Goal: Find specific page/section: Find specific page/section

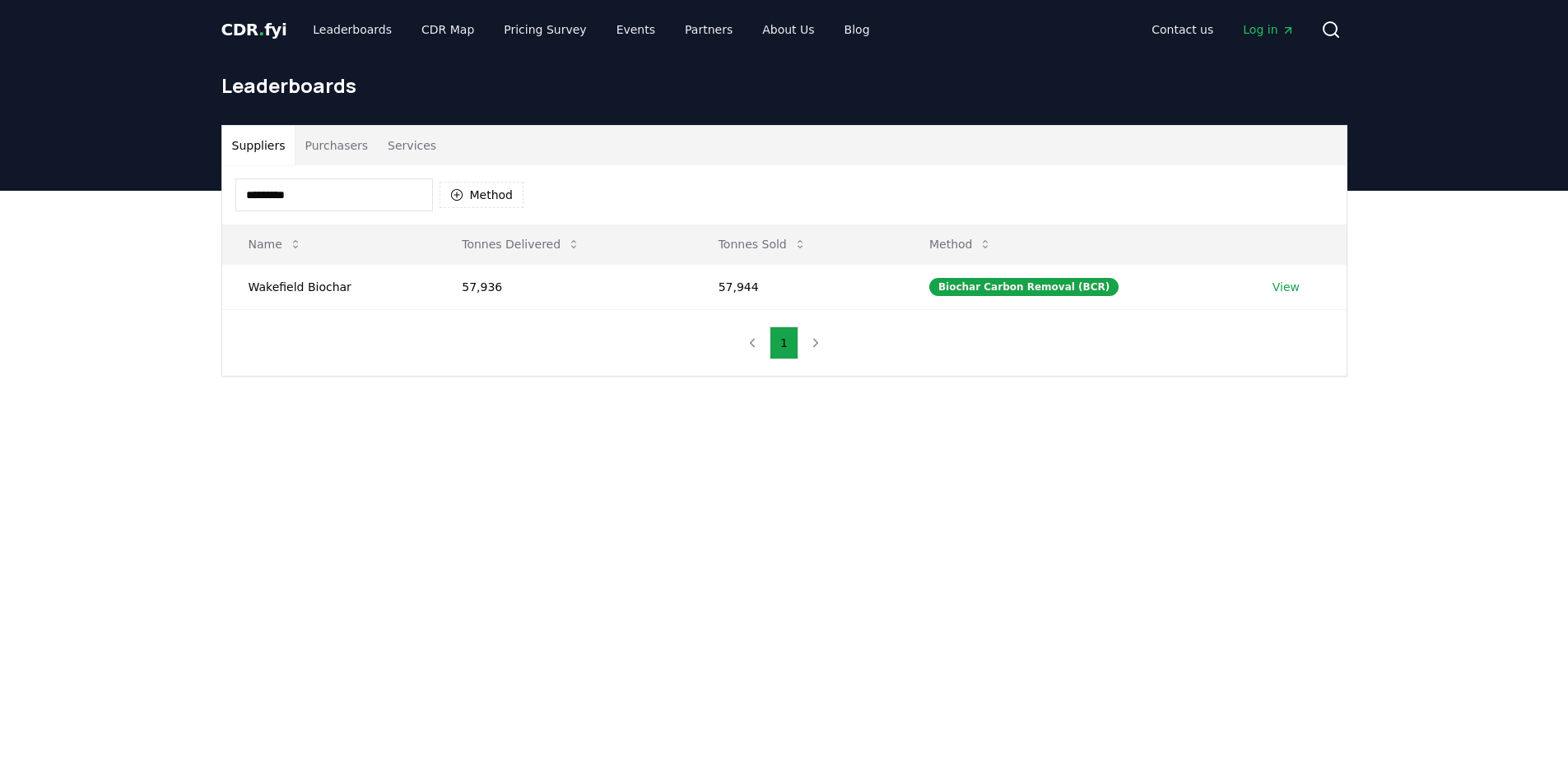
click at [288, 197] on input "*********" at bounding box center [333, 195] width 197 height 33
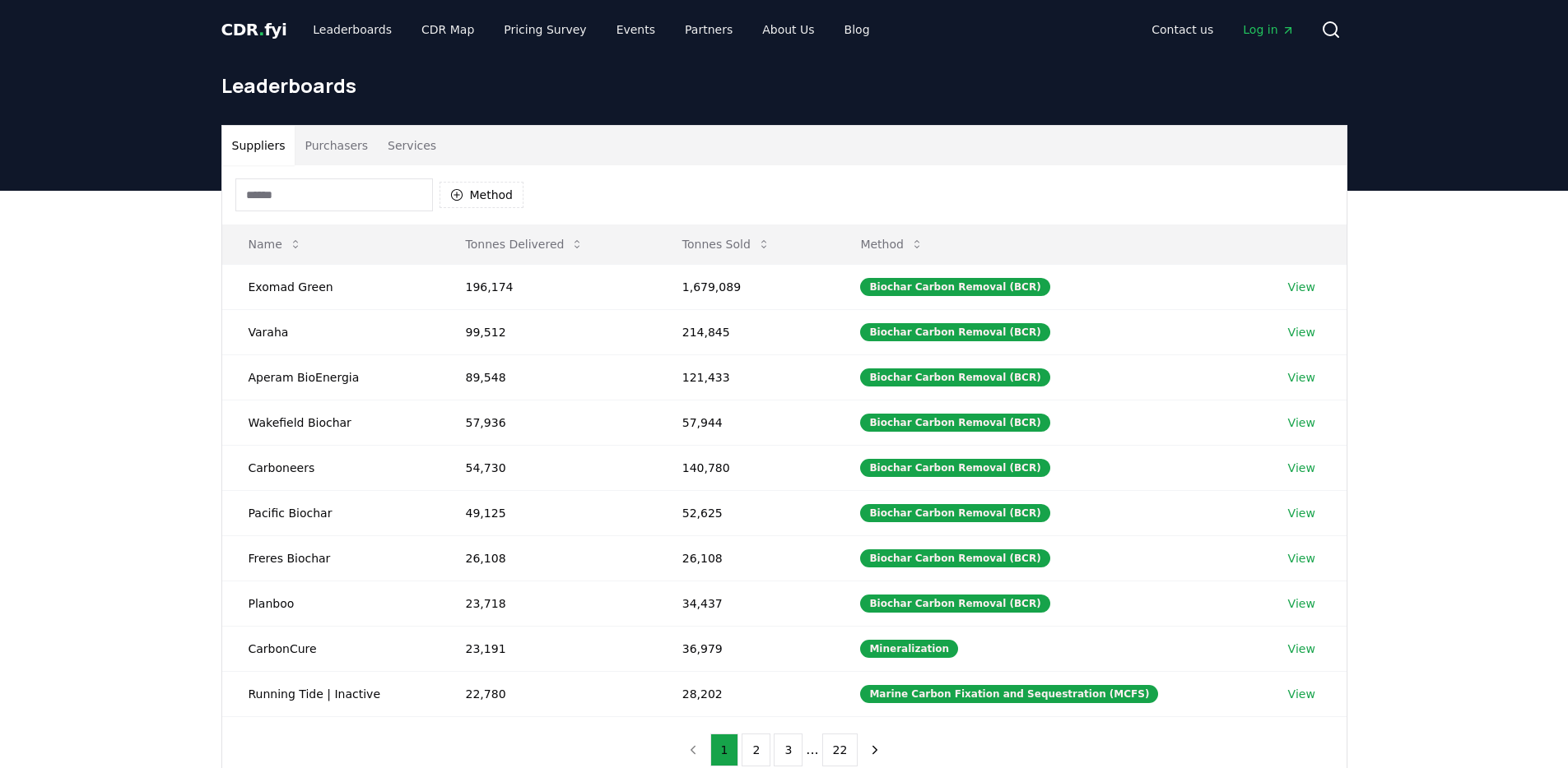
click at [198, 298] on div "Suppliers Purchasers Services Method Name Tonnes Delivered Tonnes Sold Method E…" at bounding box center [784, 521] width 1568 height 659
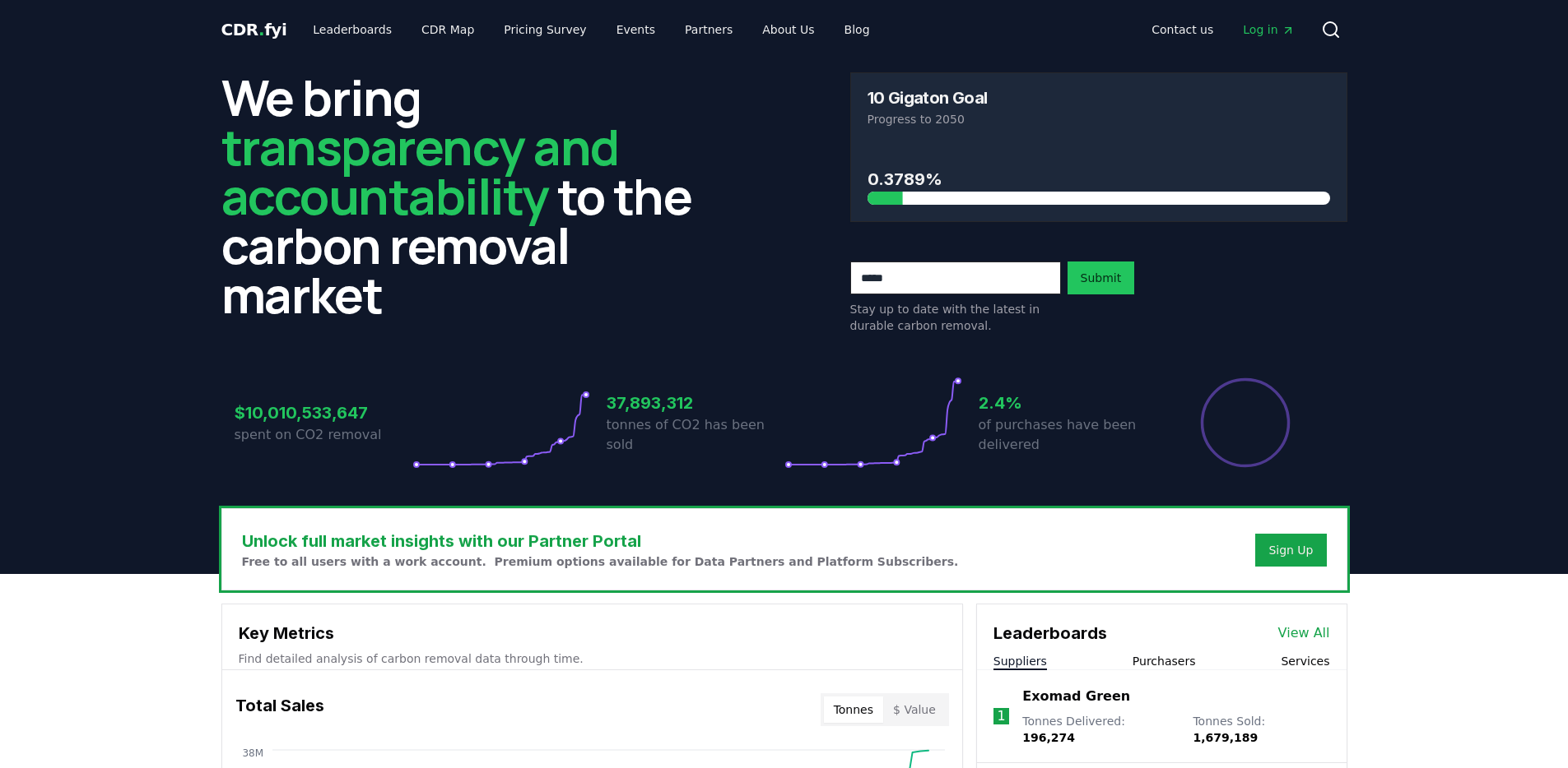
click at [1270, 30] on span "Log in" at bounding box center [1268, 29] width 51 height 16
